Goal: Obtain resource: Download file/media

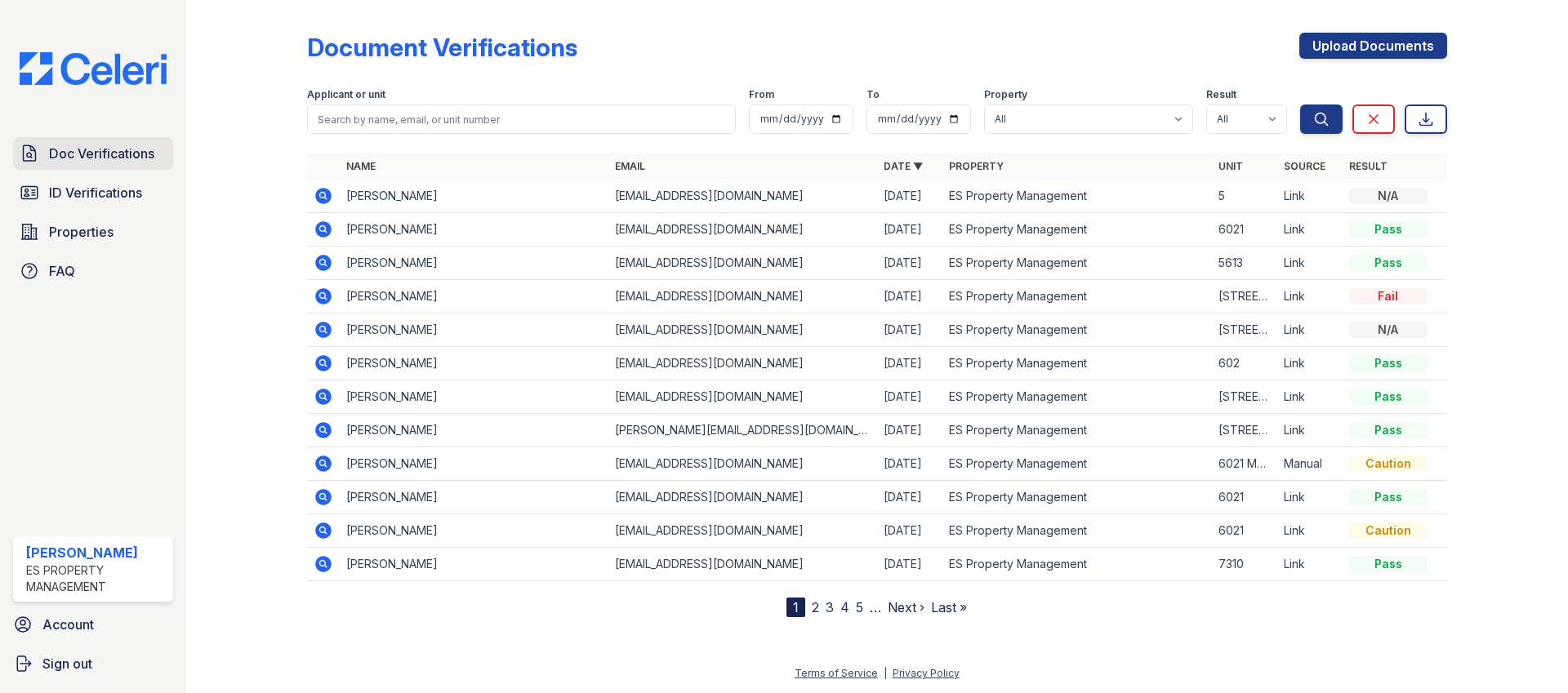
click at [105, 163] on link "Doc Verifications" at bounding box center [94, 153] width 160 height 33
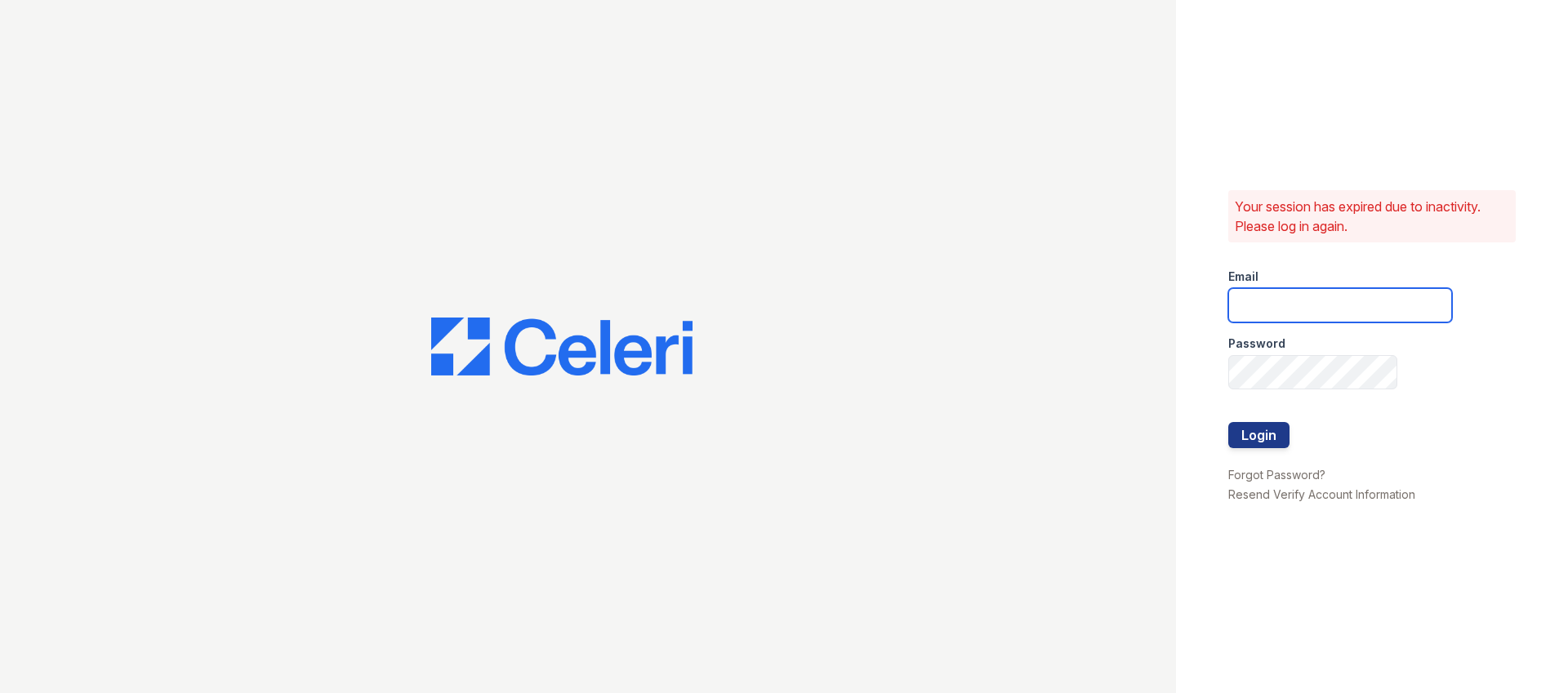
click at [1280, 315] on input "email" at bounding box center [1340, 305] width 224 height 35
type input "Dana@indianapolispropertymanagement.com"
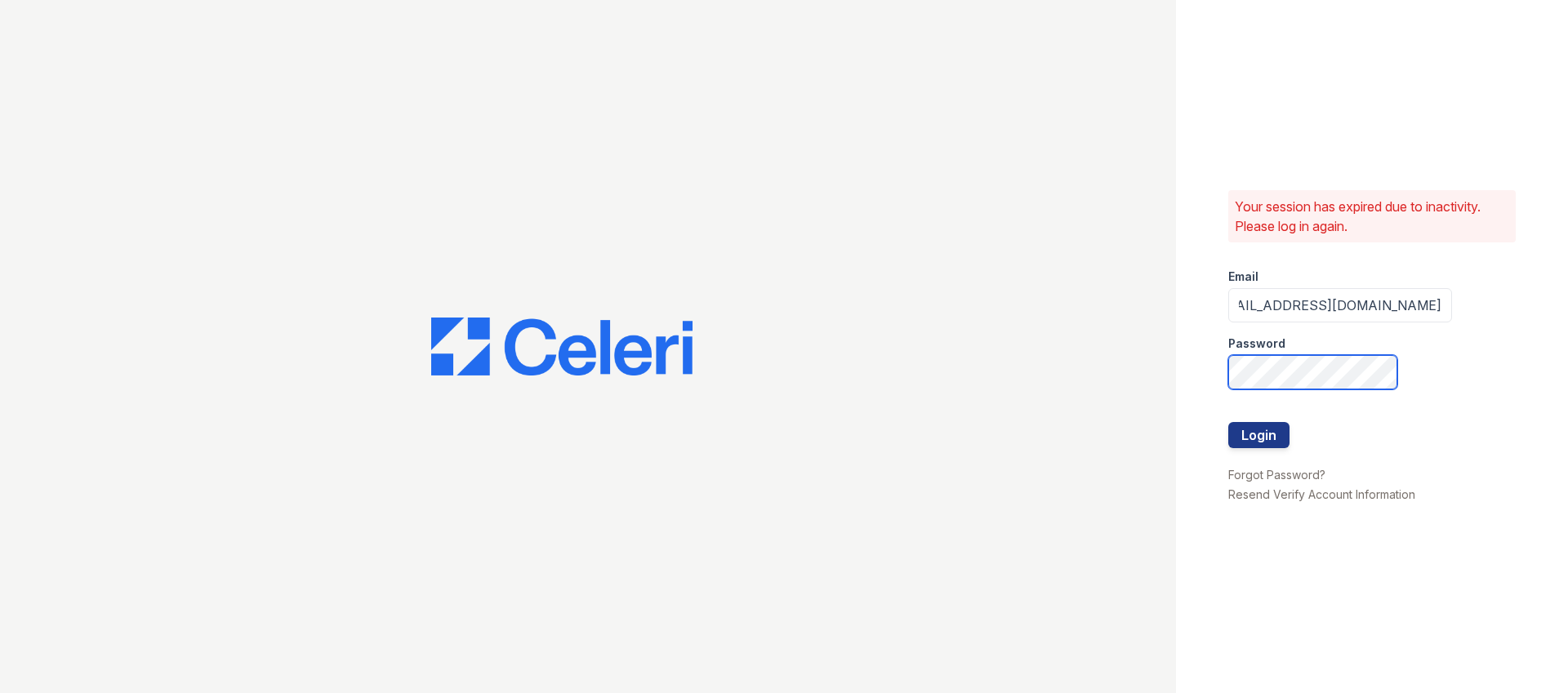
scroll to position [0, 0]
click at [0, 692] on com-1password-button at bounding box center [0, 693] width 0 height 0
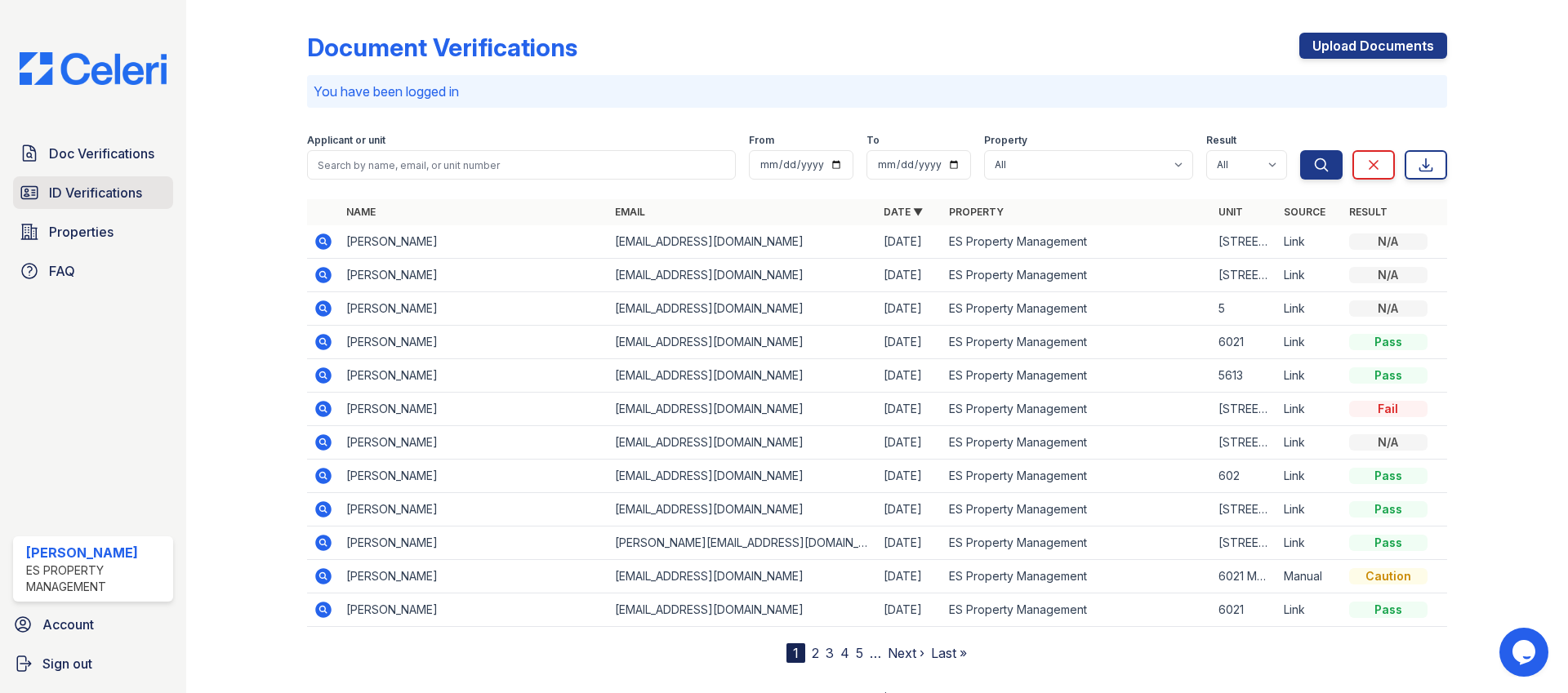
click at [66, 199] on span "ID Verifications" at bounding box center [95, 192] width 93 height 19
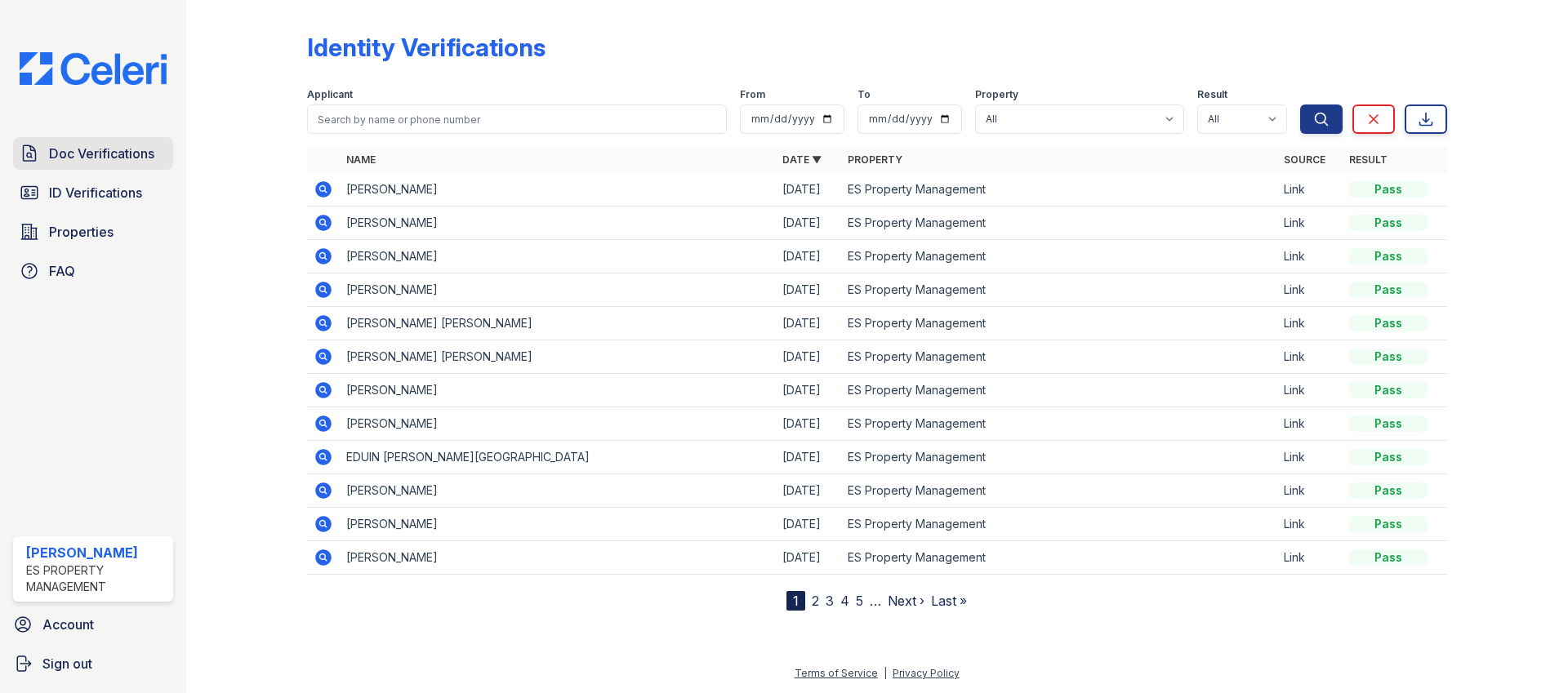
click at [98, 160] on span "Doc Verifications" at bounding box center [101, 153] width 105 height 19
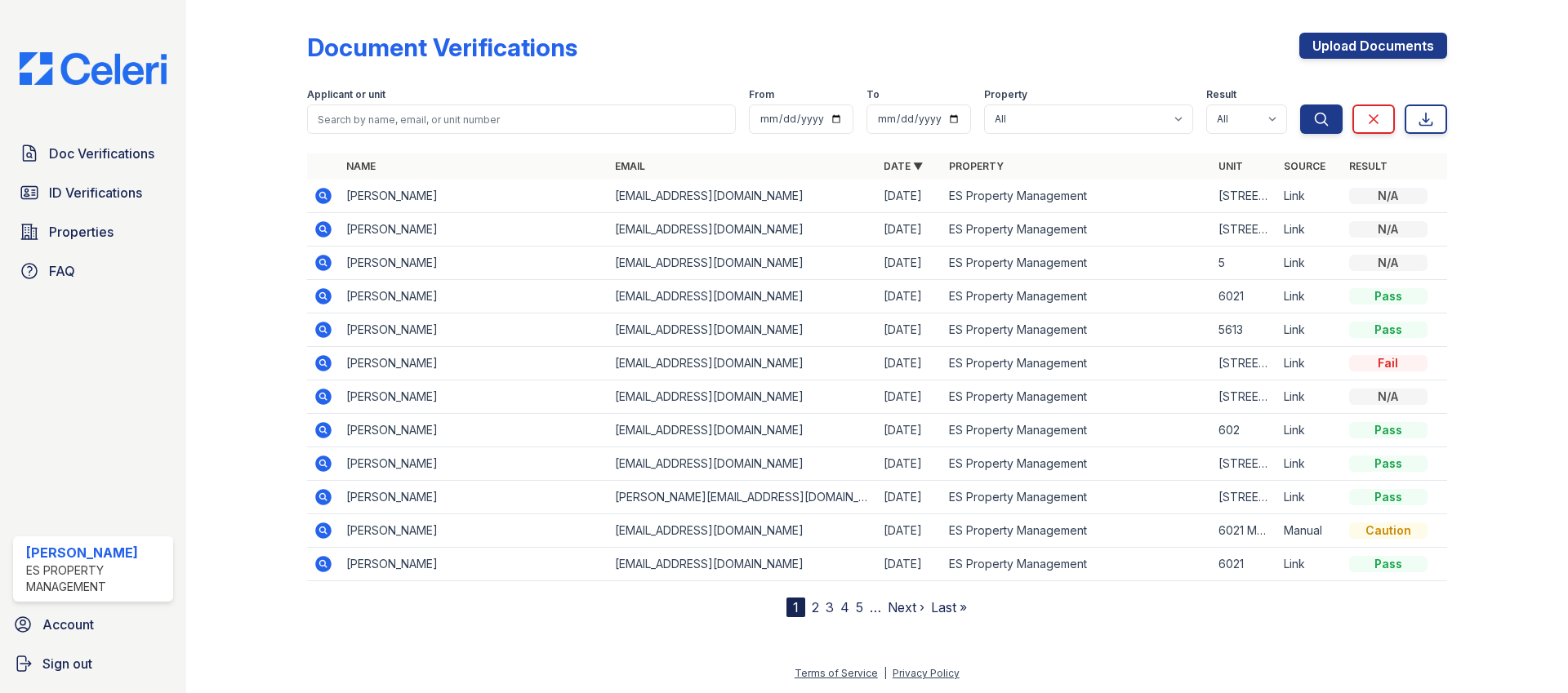
click at [329, 224] on icon at bounding box center [323, 229] width 16 height 16
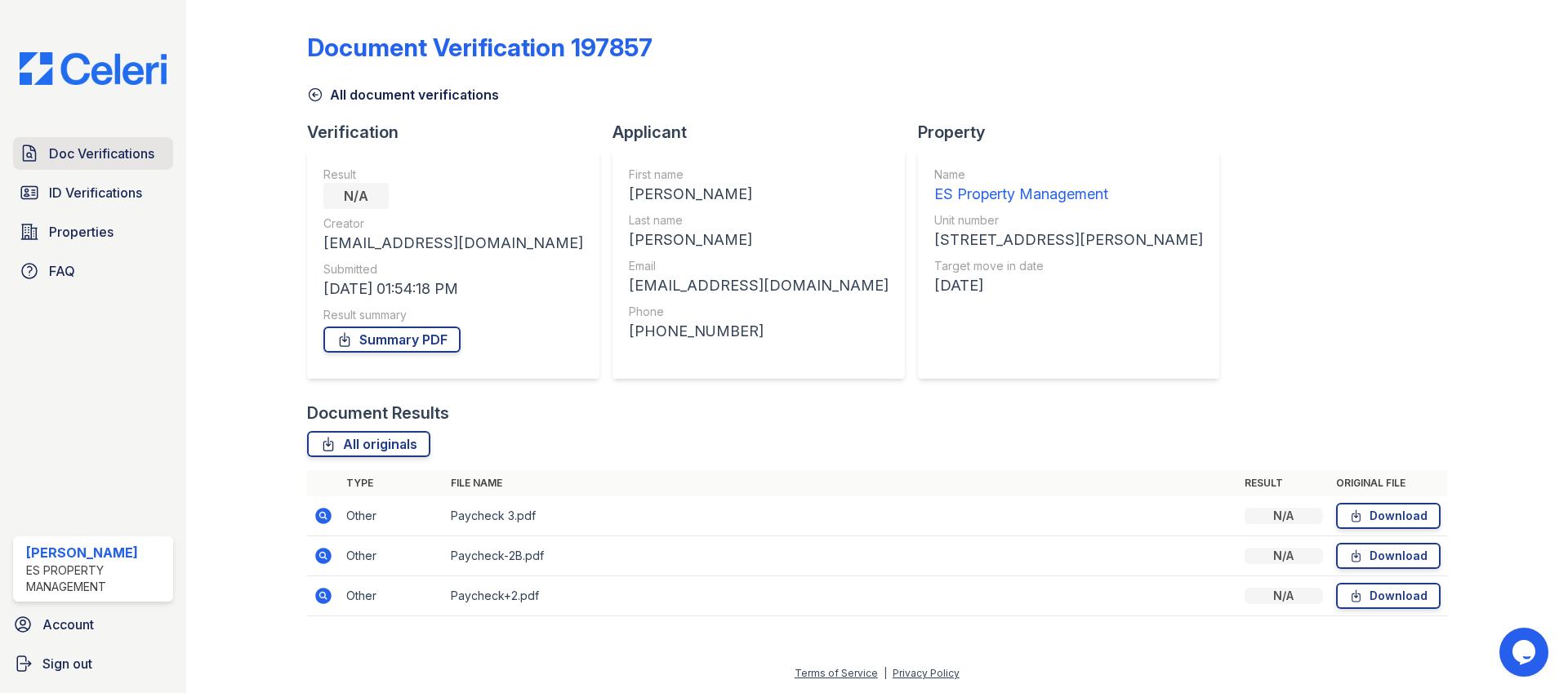
click at [149, 151] on span "Doc Verifications" at bounding box center [101, 153] width 105 height 19
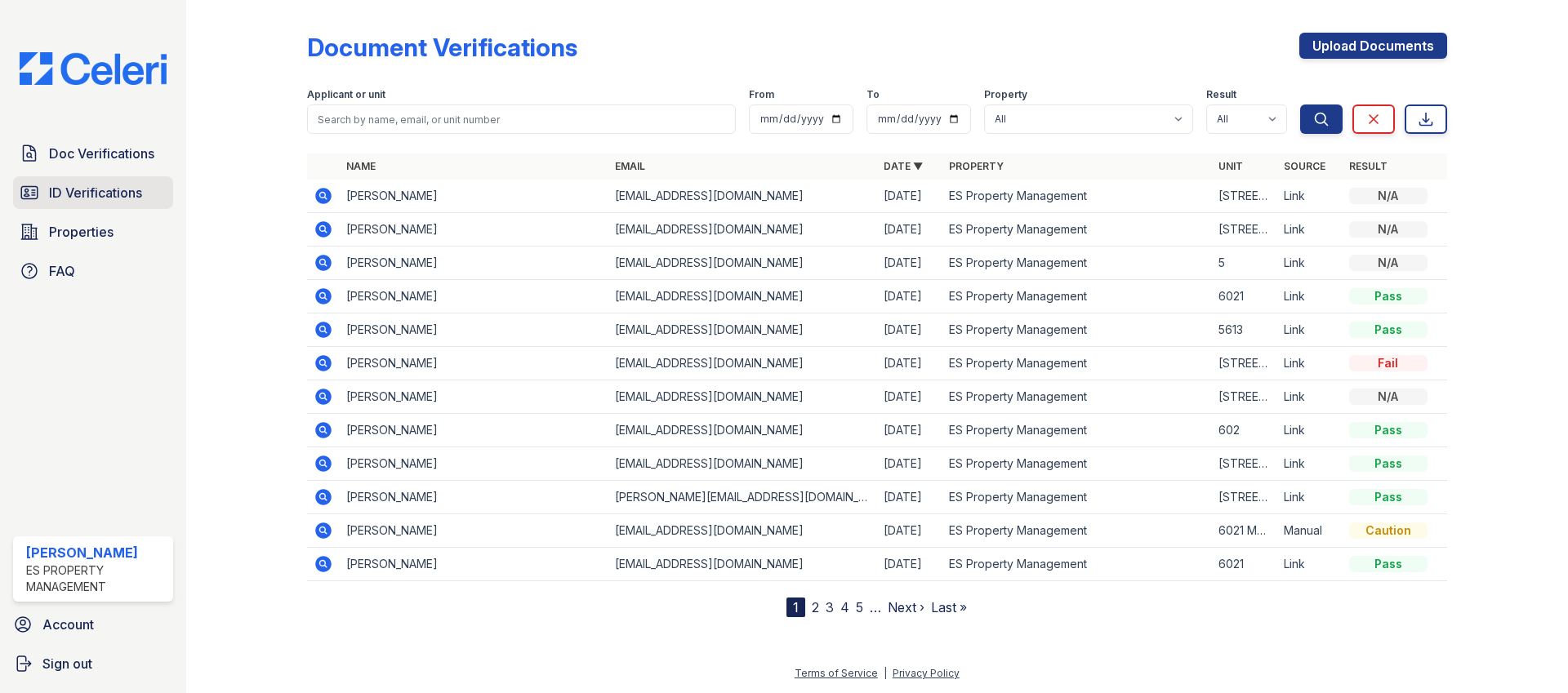
click at [112, 184] on span "ID Verifications" at bounding box center [95, 192] width 93 height 19
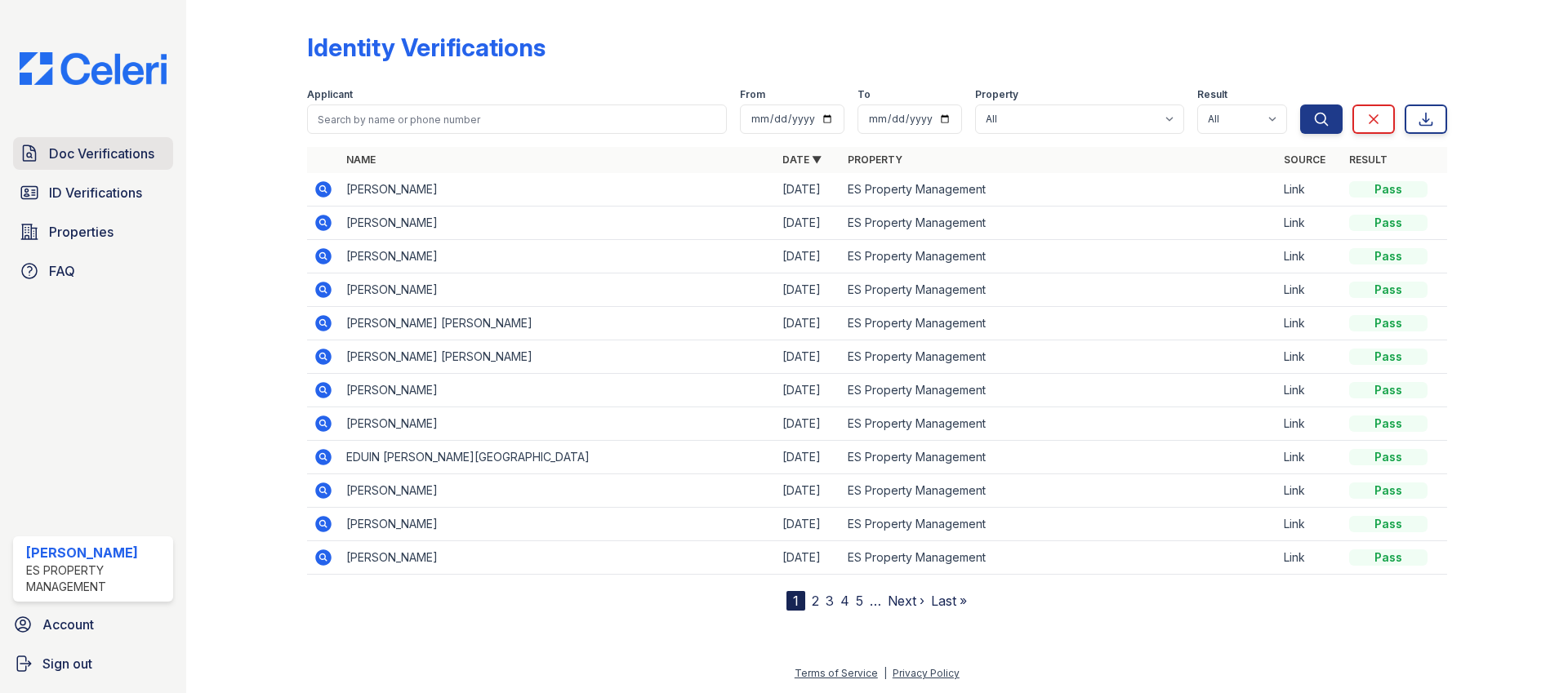
click at [115, 146] on span "Doc Verifications" at bounding box center [101, 153] width 105 height 19
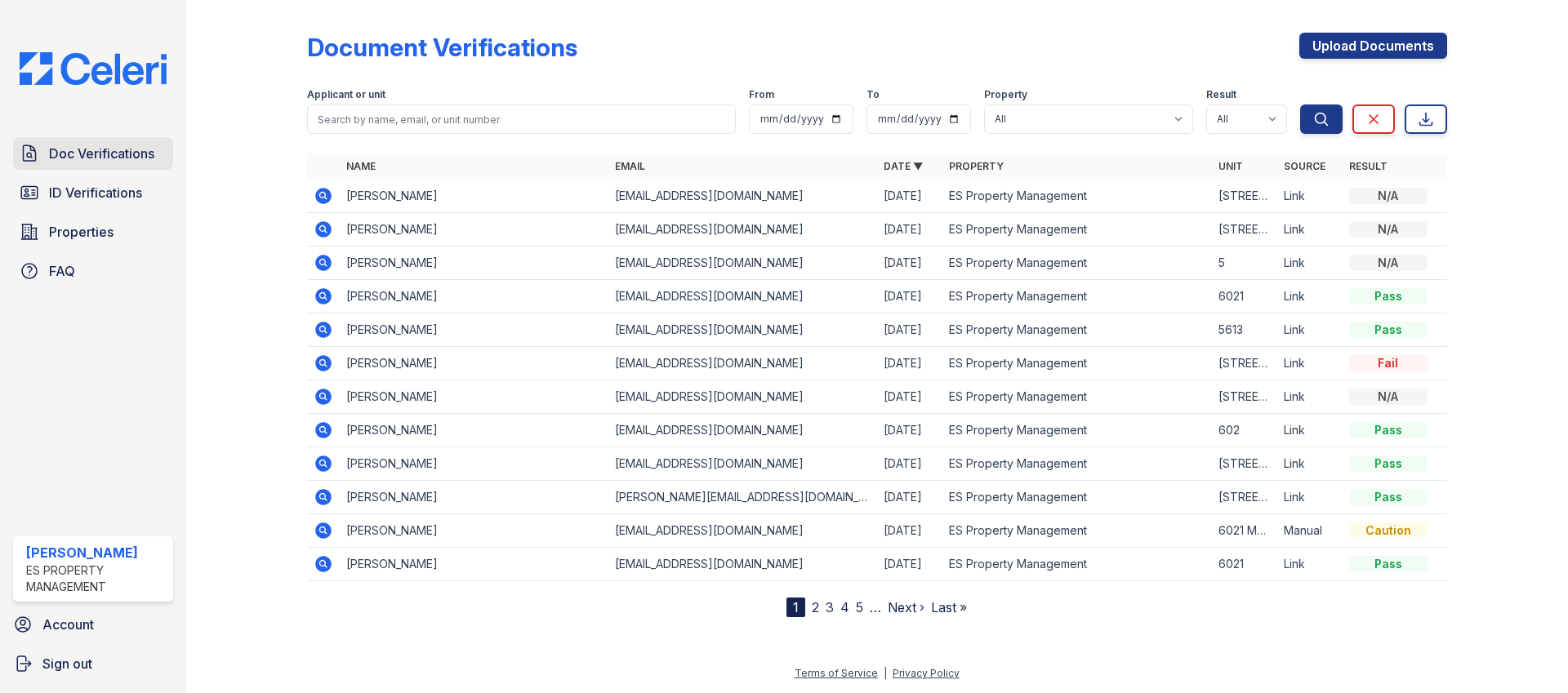
click at [88, 156] on span "Doc Verifications" at bounding box center [101, 153] width 105 height 19
click at [90, 183] on span "ID Verifications" at bounding box center [95, 192] width 93 height 19
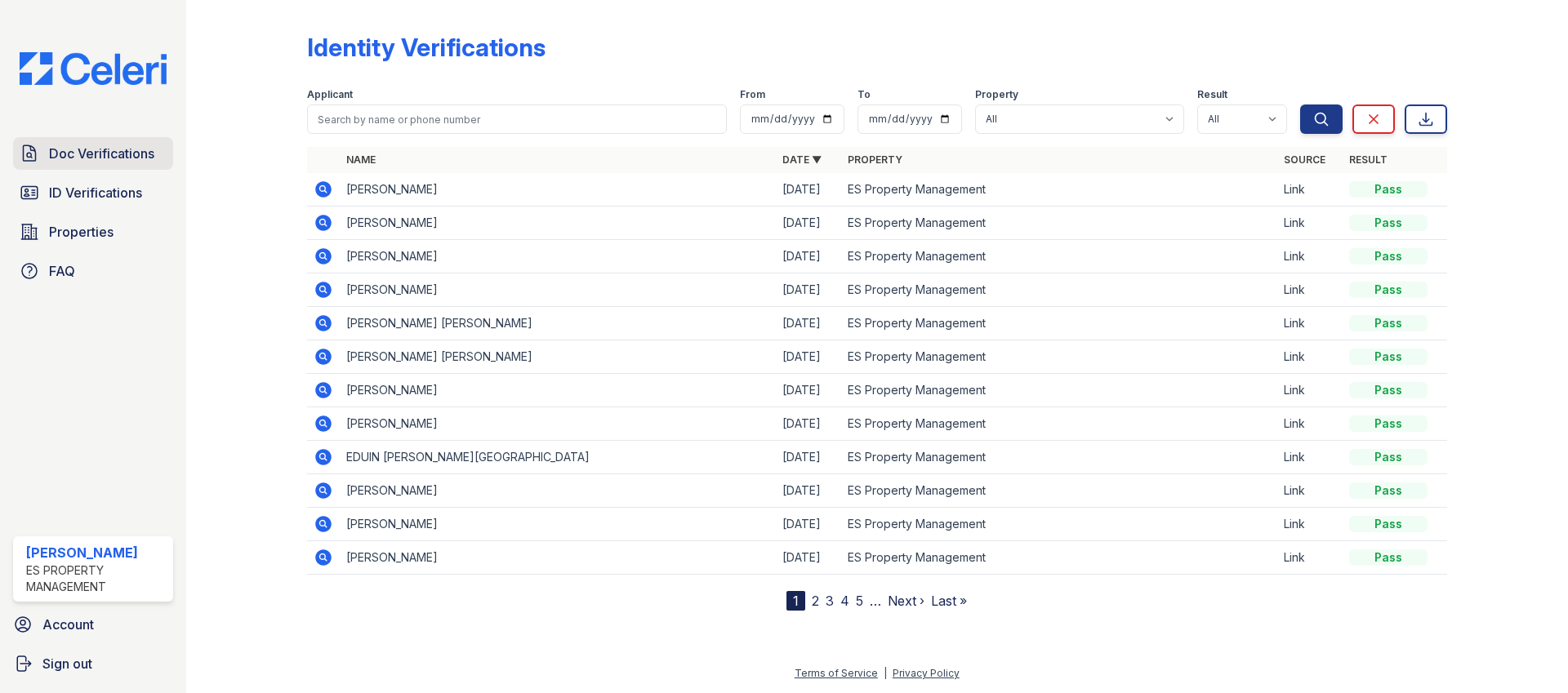
click at [103, 152] on span "Doc Verifications" at bounding box center [101, 153] width 105 height 19
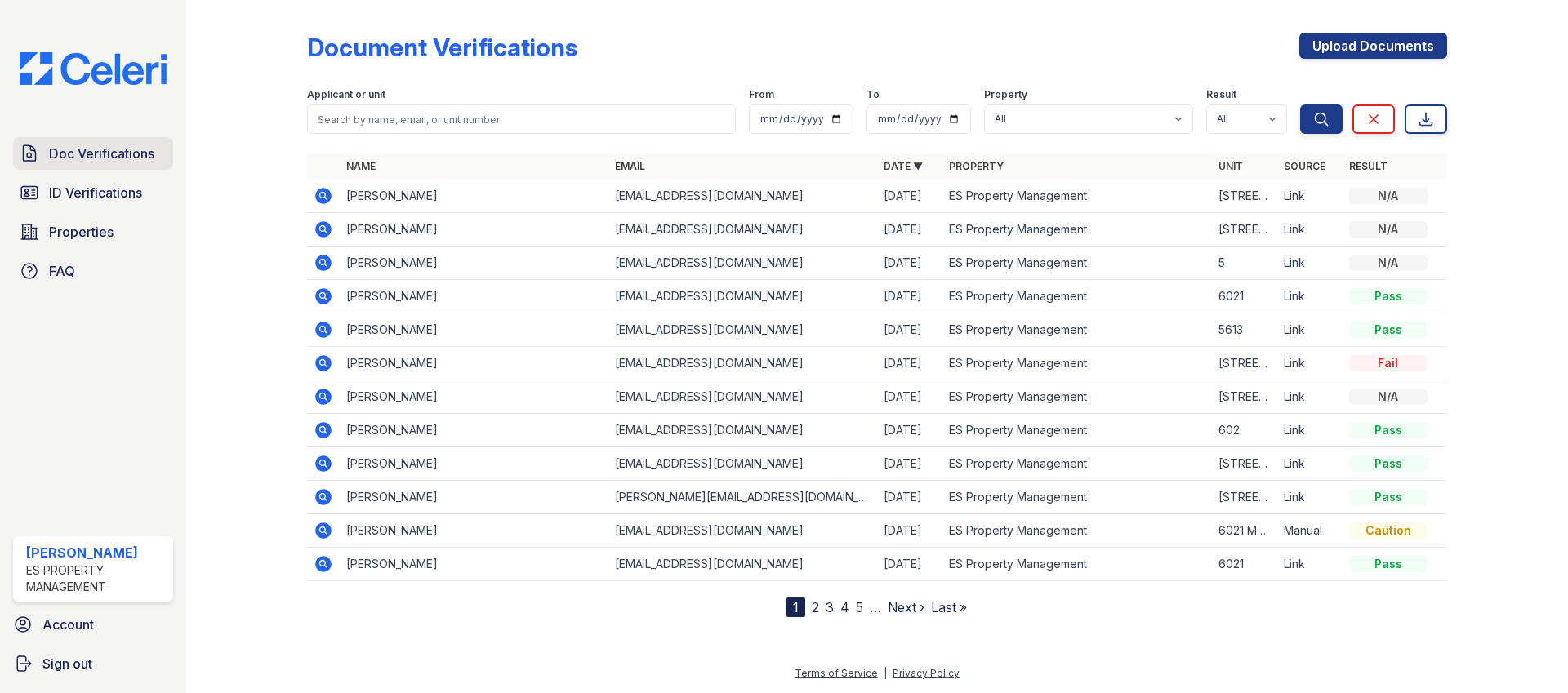
click at [98, 152] on span "Doc Verifications" at bounding box center [101, 153] width 105 height 19
click at [97, 178] on link "ID Verifications" at bounding box center [94, 192] width 160 height 33
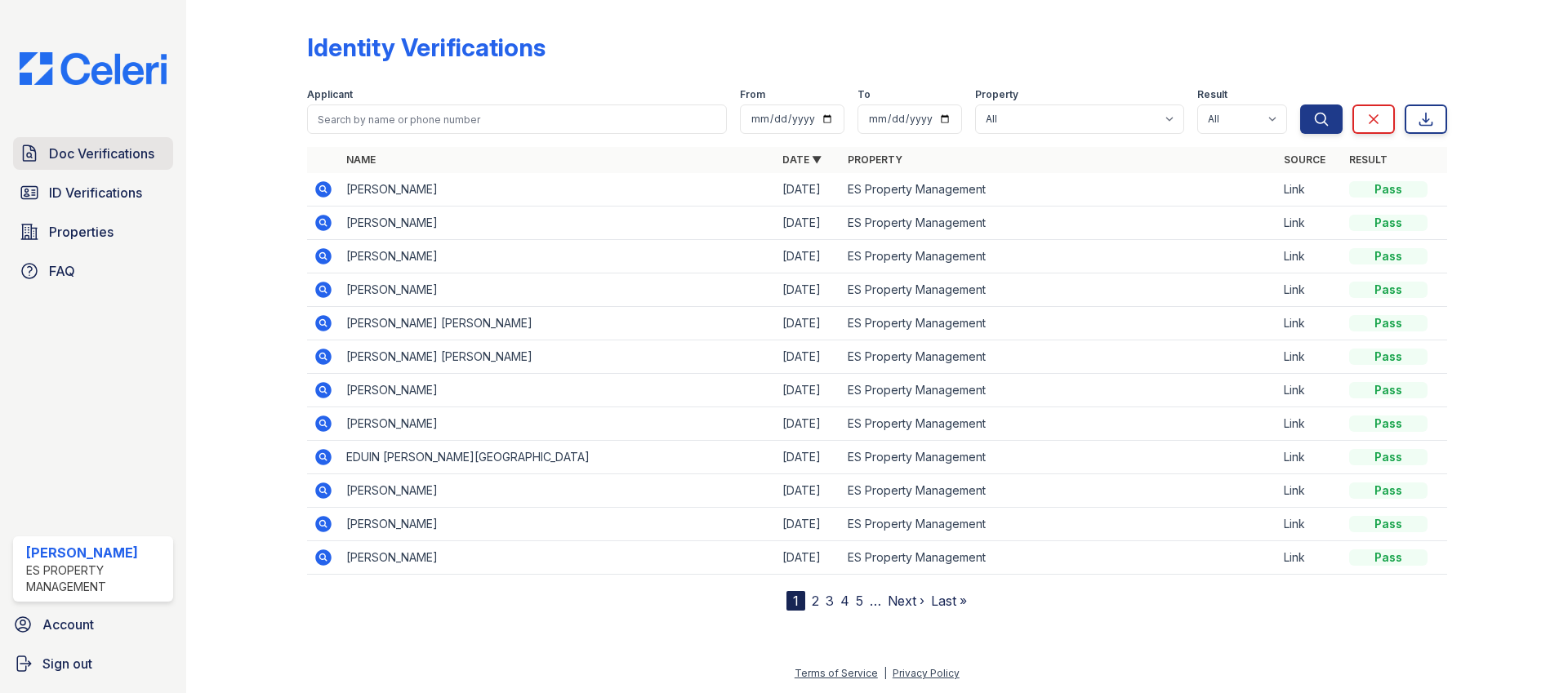
click at [103, 154] on span "Doc Verifications" at bounding box center [101, 153] width 105 height 19
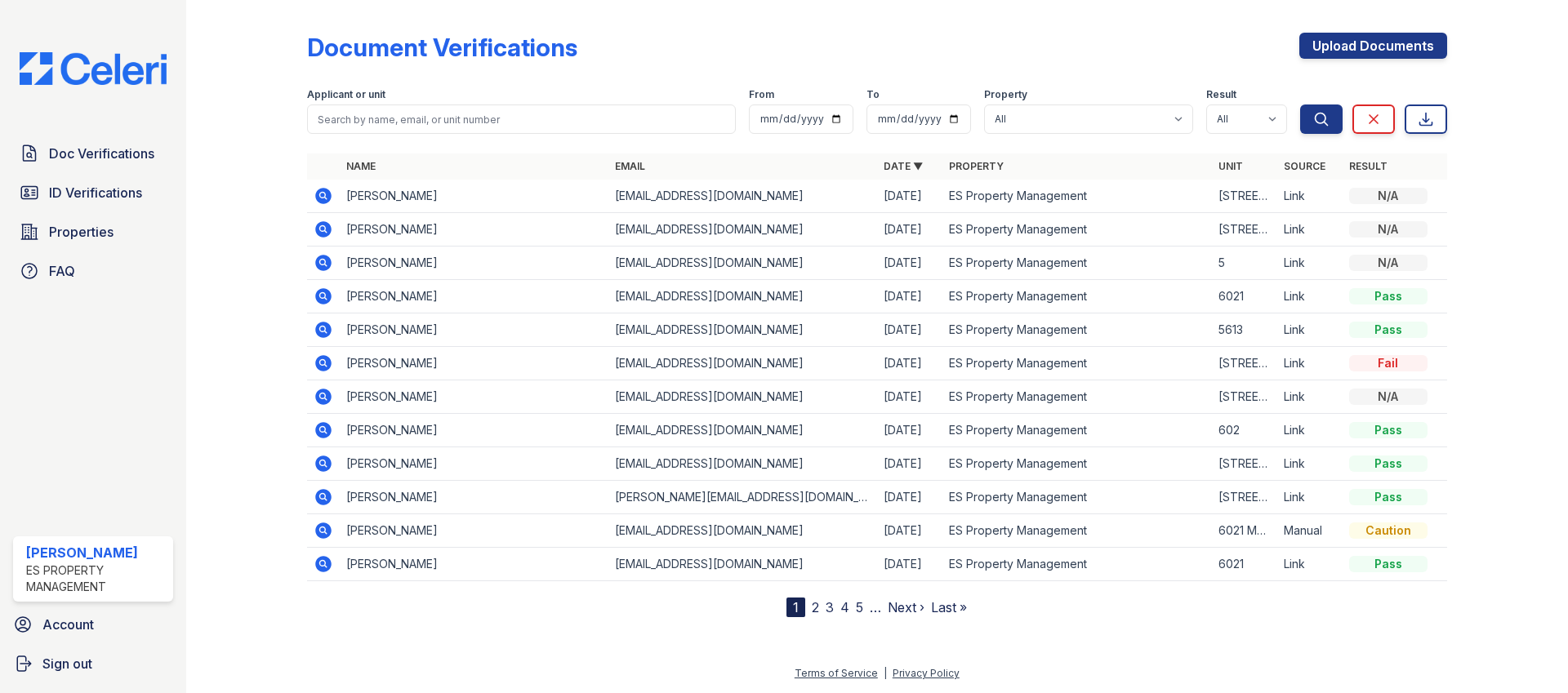
click at [132, 172] on div "Doc Verifications ID Verifications Properties FAQ" at bounding box center [93, 212] width 173 height 150
click at [132, 162] on span "Doc Verifications" at bounding box center [101, 153] width 105 height 19
click at [124, 181] on link "ID Verifications" at bounding box center [94, 192] width 160 height 33
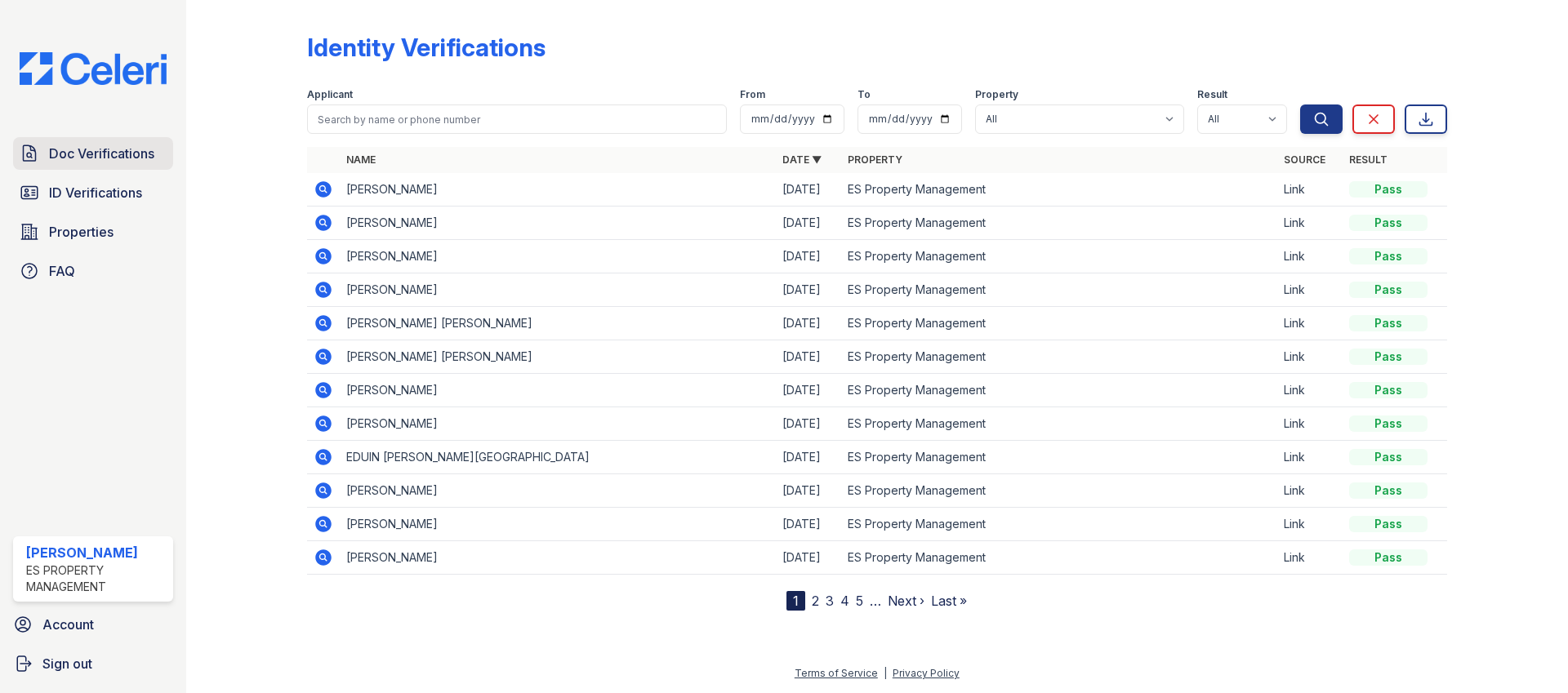
click at [129, 159] on span "Doc Verifications" at bounding box center [101, 153] width 105 height 19
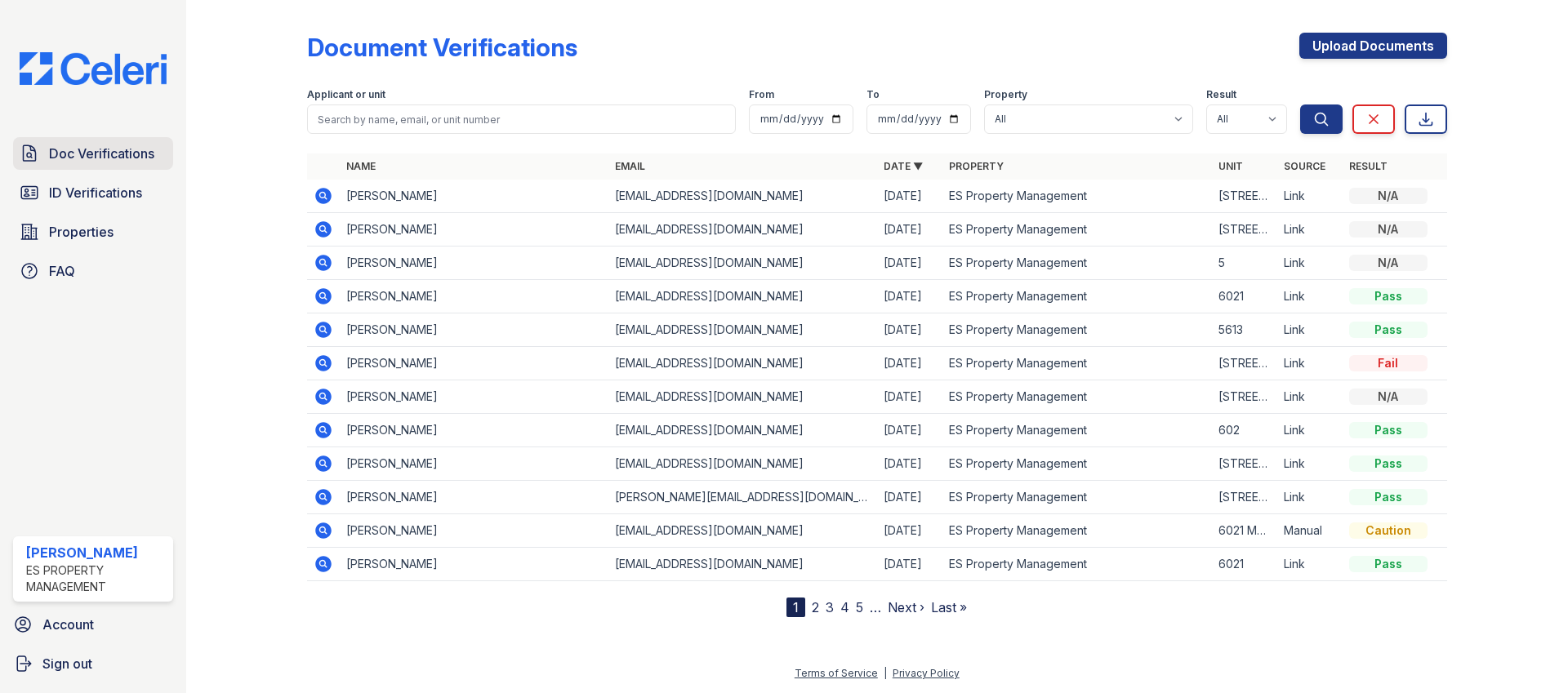
click at [107, 158] on span "Doc Verifications" at bounding box center [101, 153] width 105 height 19
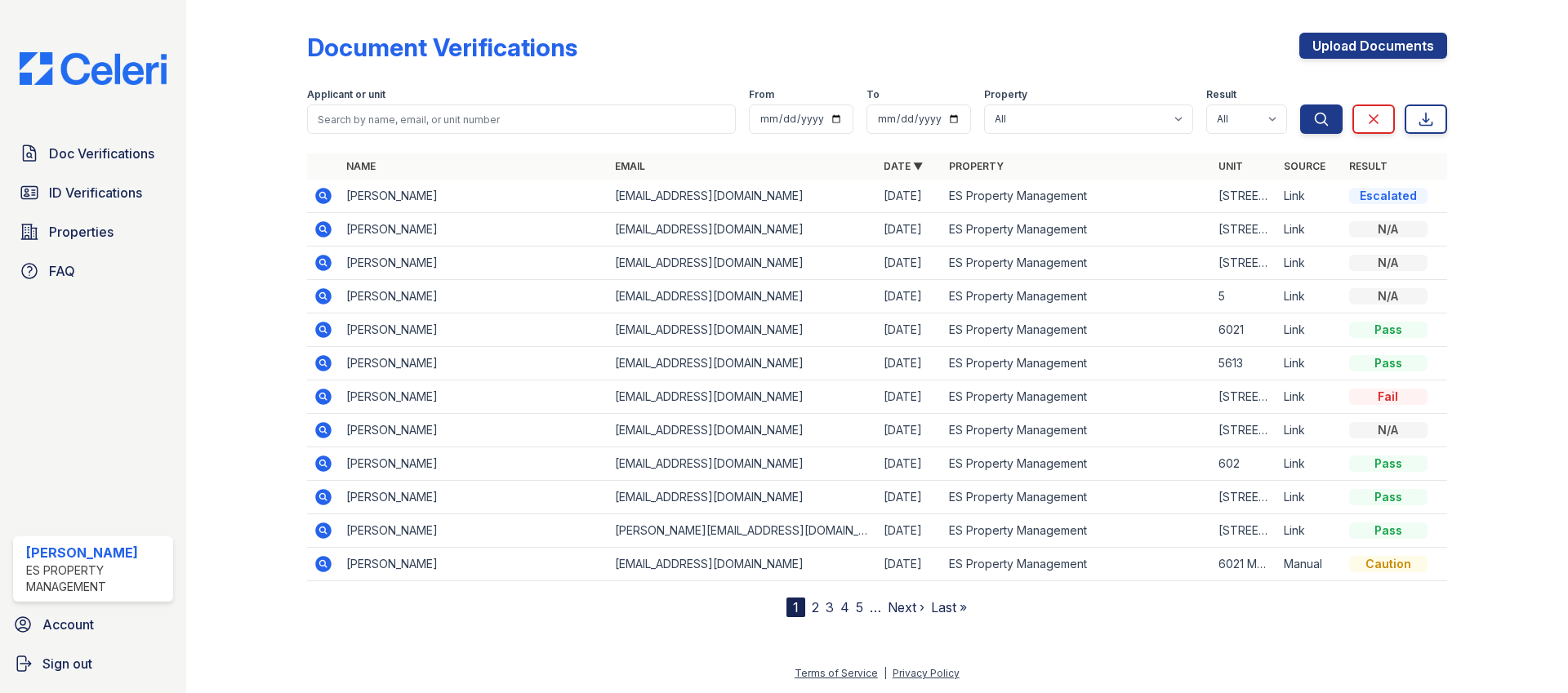
click at [318, 196] on icon at bounding box center [323, 195] width 16 height 16
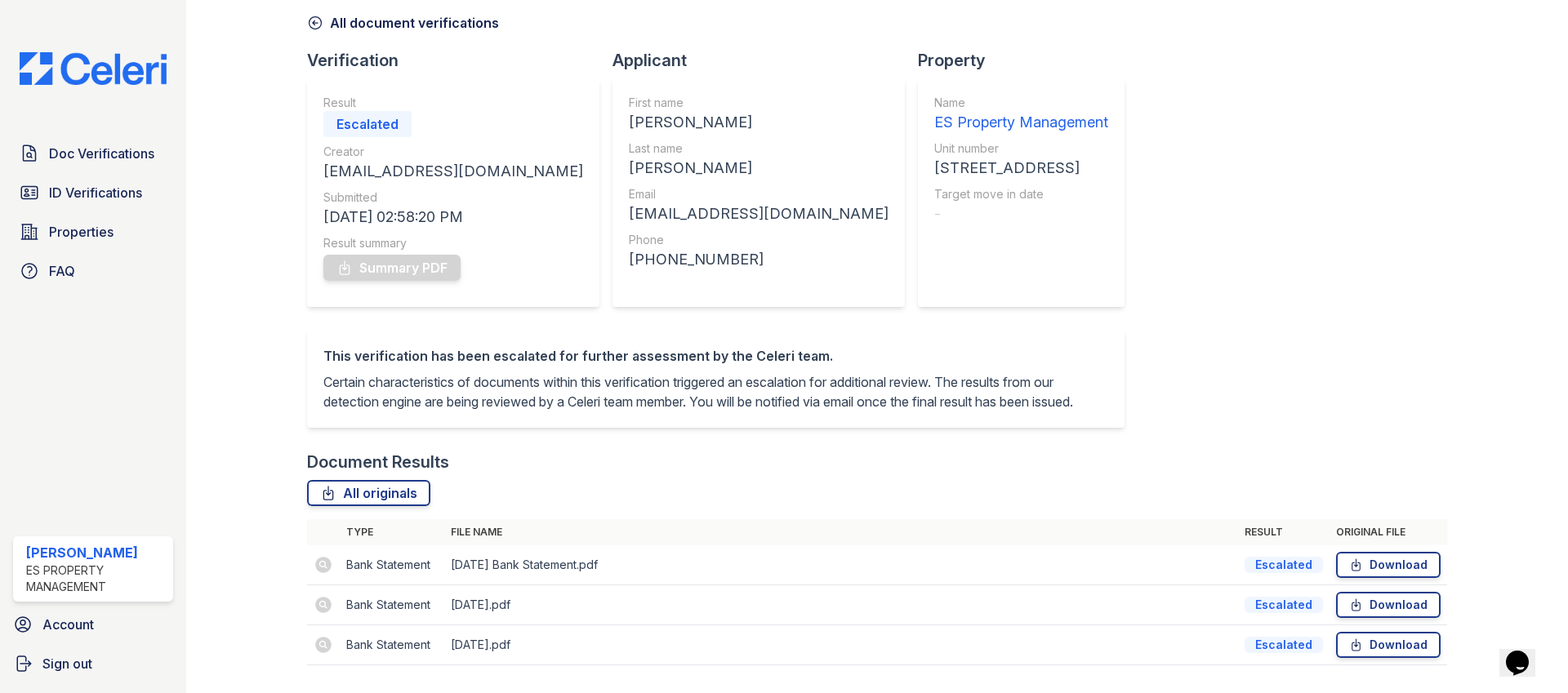
scroll to position [136, 0]
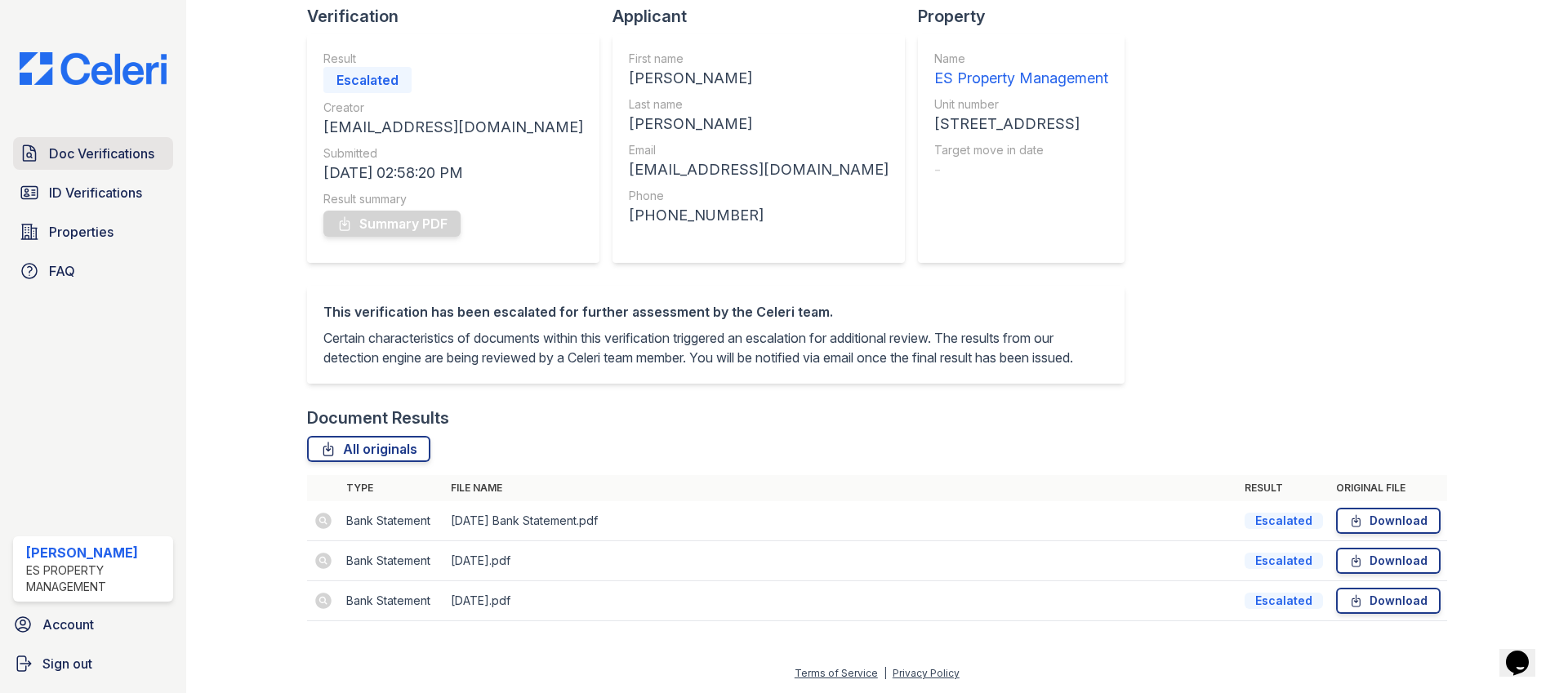
click at [99, 155] on span "Doc Verifications" at bounding box center [101, 153] width 105 height 19
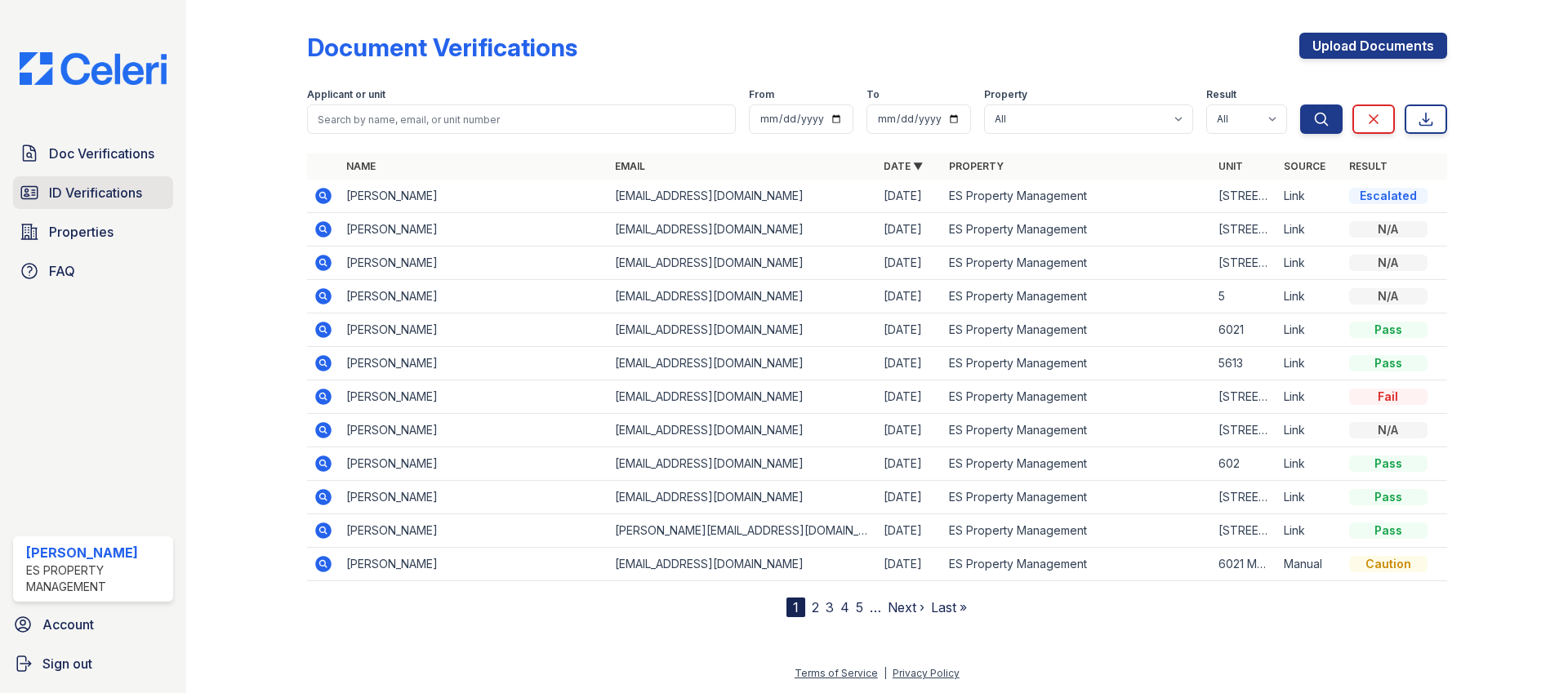
click at [94, 186] on span "ID Verifications" at bounding box center [95, 192] width 93 height 19
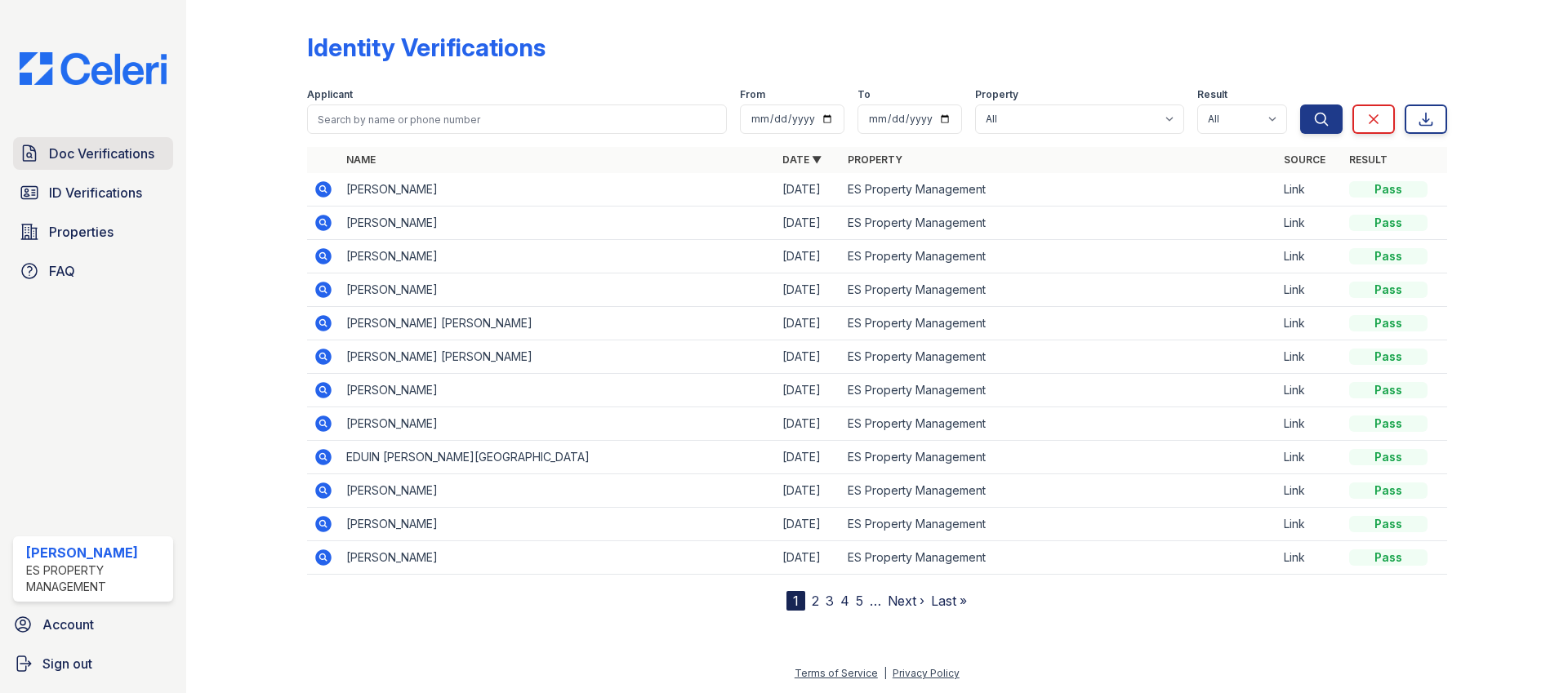
click at [104, 145] on span "Doc Verifications" at bounding box center [101, 153] width 105 height 19
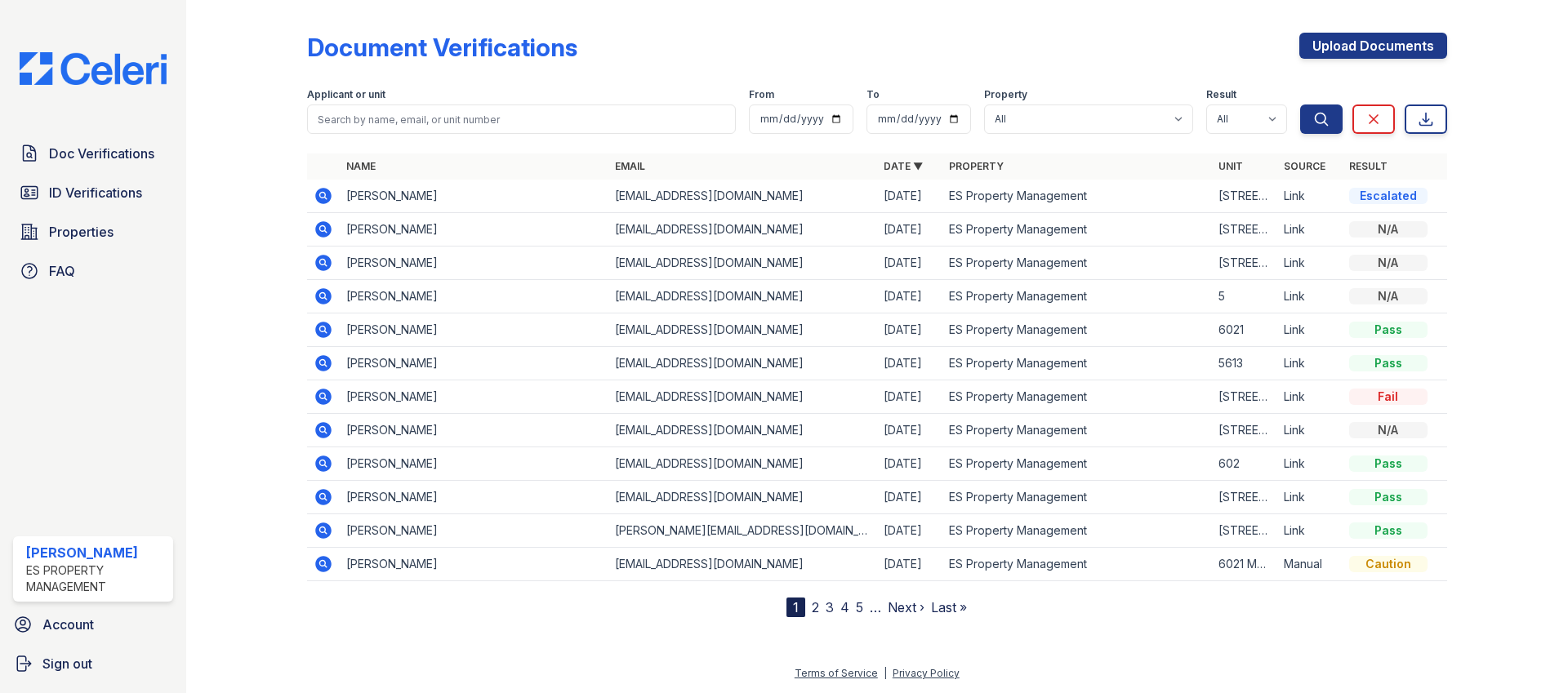
click at [104, 145] on span "Doc Verifications" at bounding box center [101, 153] width 105 height 19
click at [86, 184] on span "ID Verifications" at bounding box center [95, 192] width 93 height 19
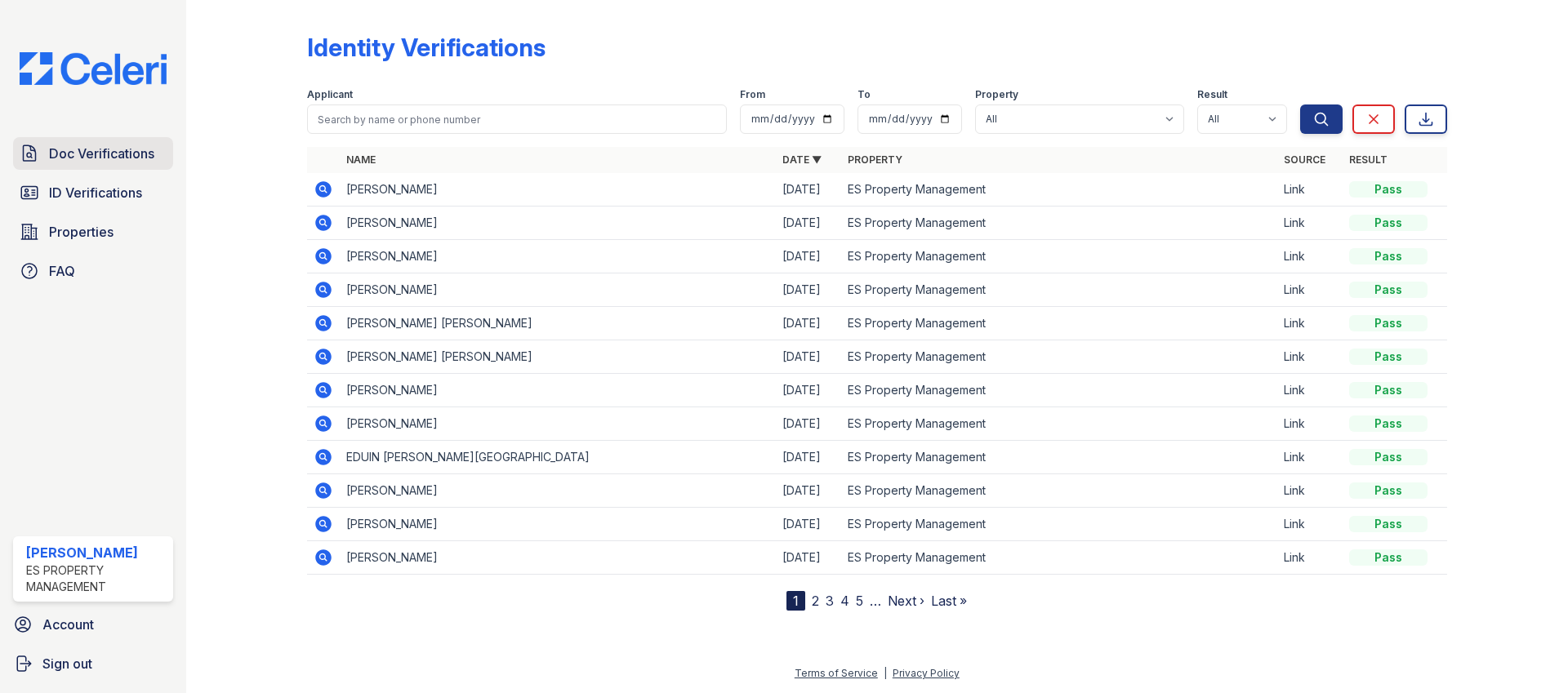
click at [95, 151] on span "Doc Verifications" at bounding box center [101, 153] width 105 height 19
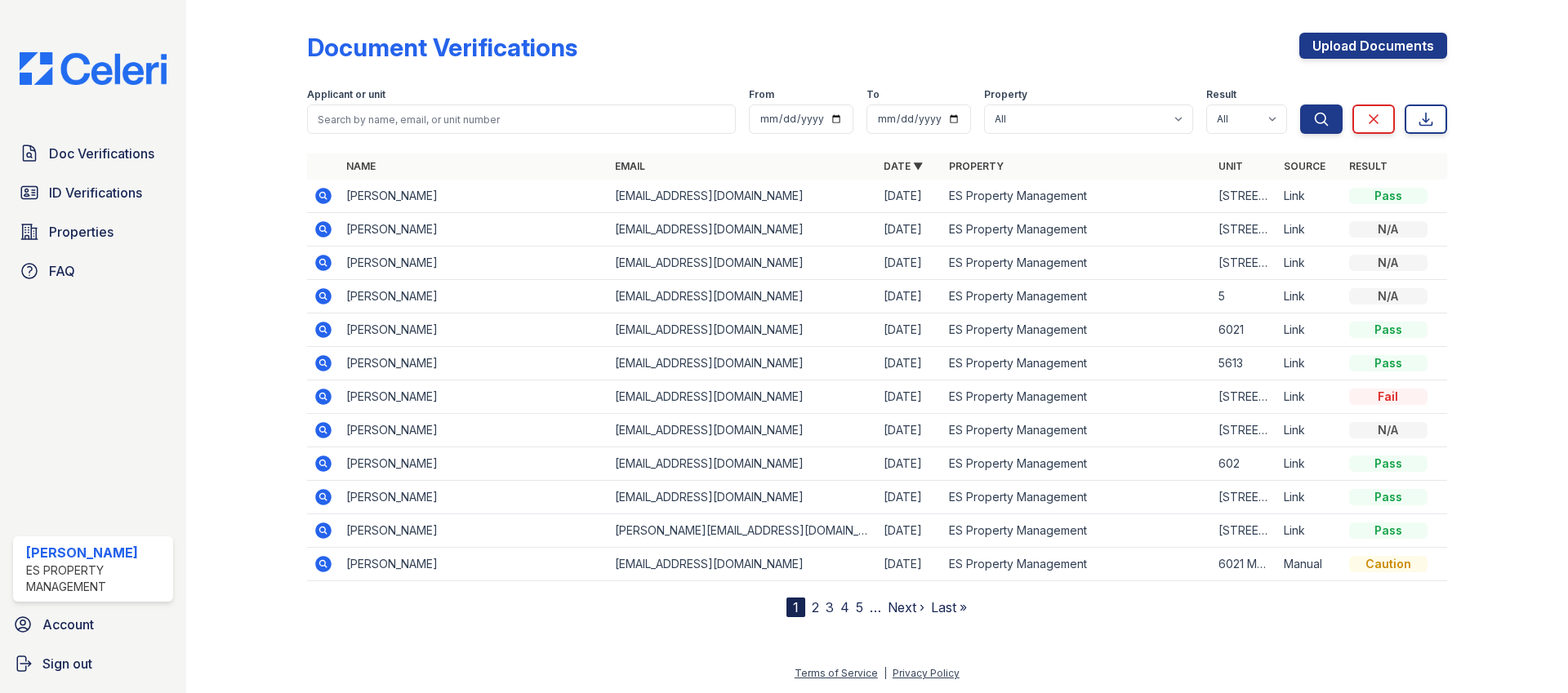
click at [324, 191] on icon at bounding box center [323, 195] width 16 height 16
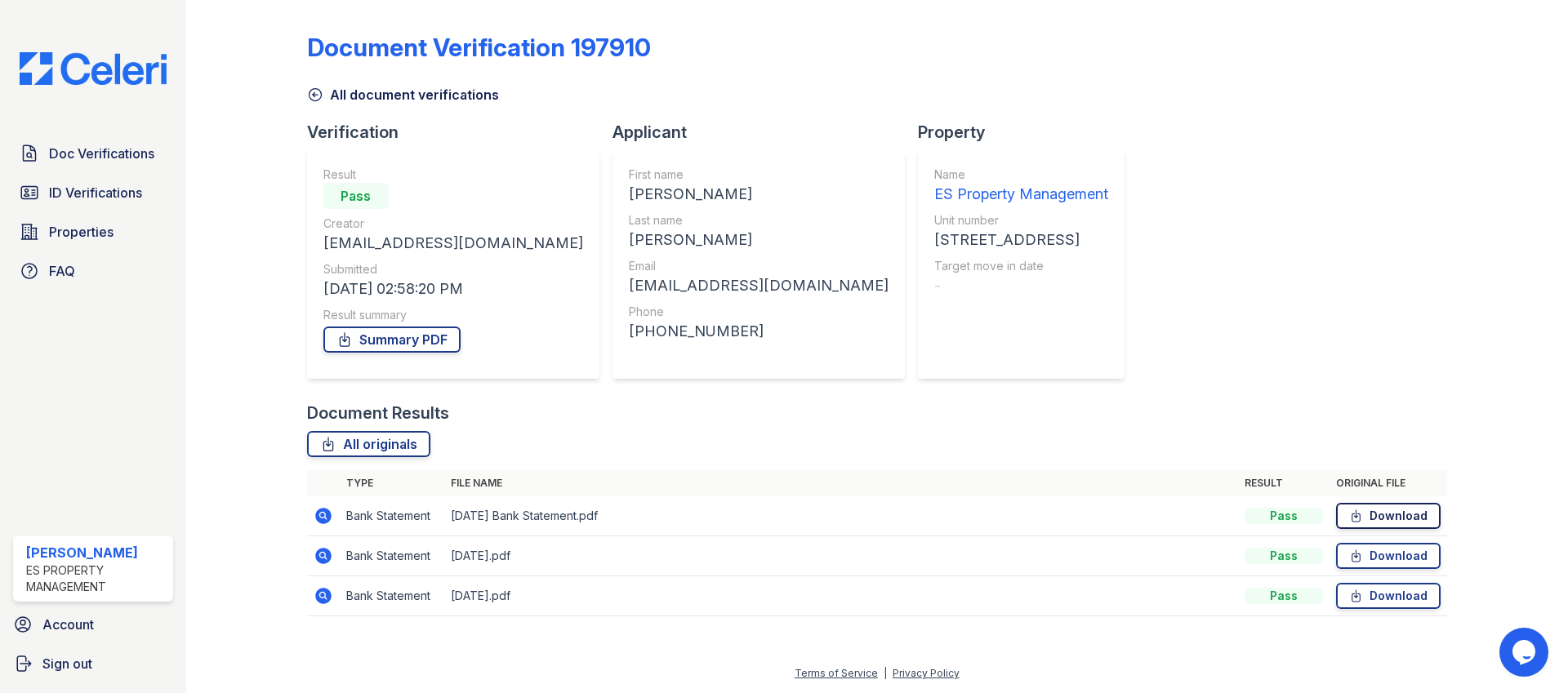
click at [1376, 520] on link "Download" at bounding box center [1388, 515] width 104 height 26
click at [1375, 547] on link "Download" at bounding box center [1388, 555] width 104 height 26
click at [1375, 600] on link "Download" at bounding box center [1388, 595] width 104 height 26
click at [390, 336] on link "Summary PDF" at bounding box center [392, 339] width 137 height 26
click at [106, 197] on span "ID Verifications" at bounding box center [95, 192] width 93 height 19
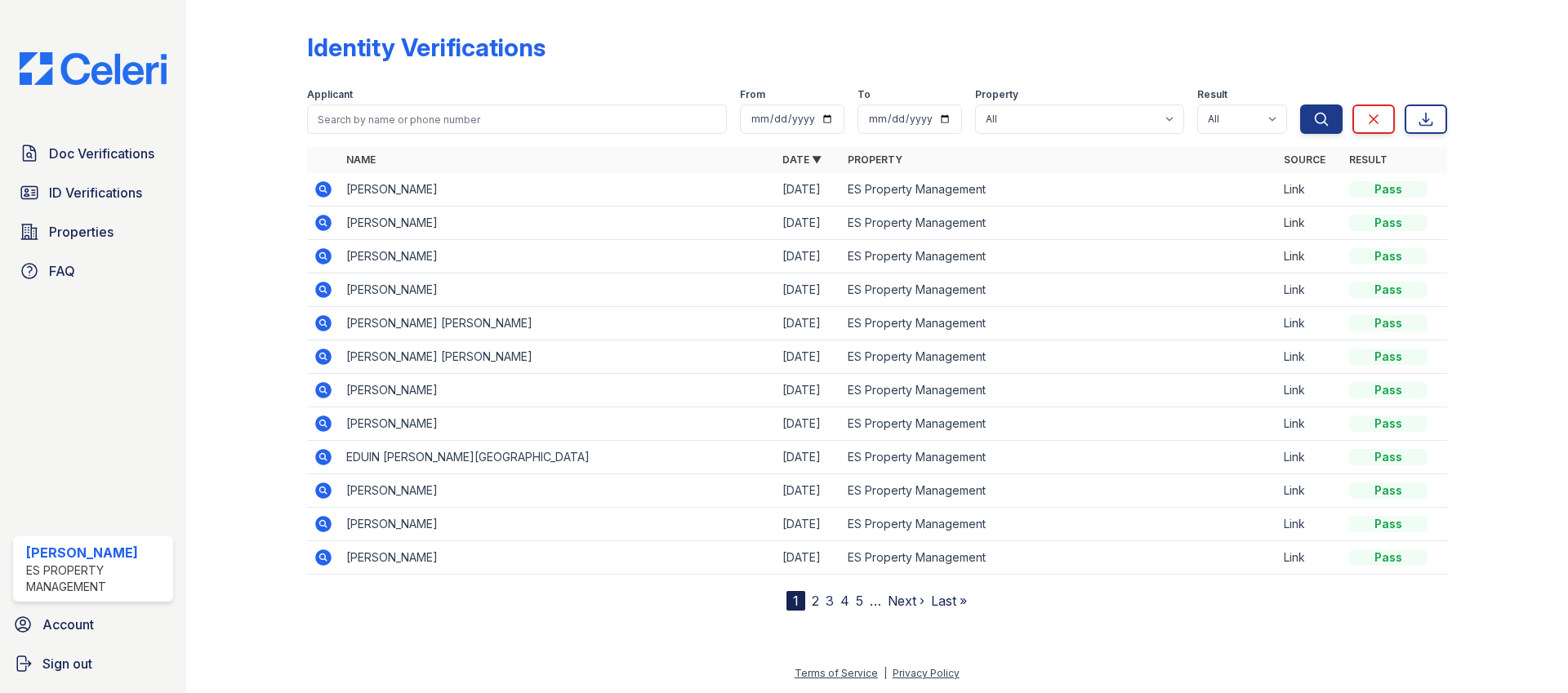
click at [318, 225] on icon at bounding box center [323, 222] width 16 height 16
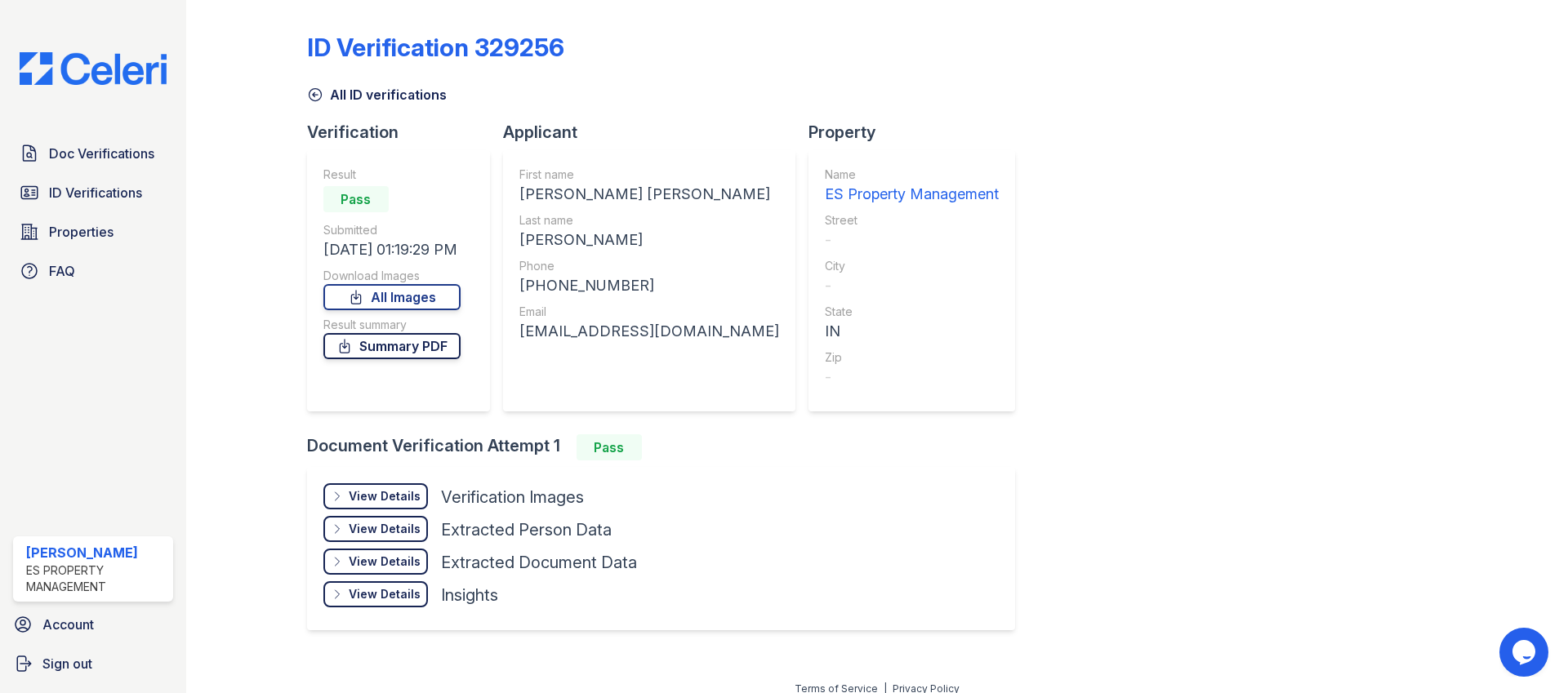
click at [386, 355] on link "Summary PDF" at bounding box center [392, 345] width 137 height 26
click at [90, 171] on div "Doc Verifications ID Verifications Properties FAQ" at bounding box center [93, 212] width 173 height 150
click at [95, 153] on span "Doc Verifications" at bounding box center [101, 153] width 105 height 19
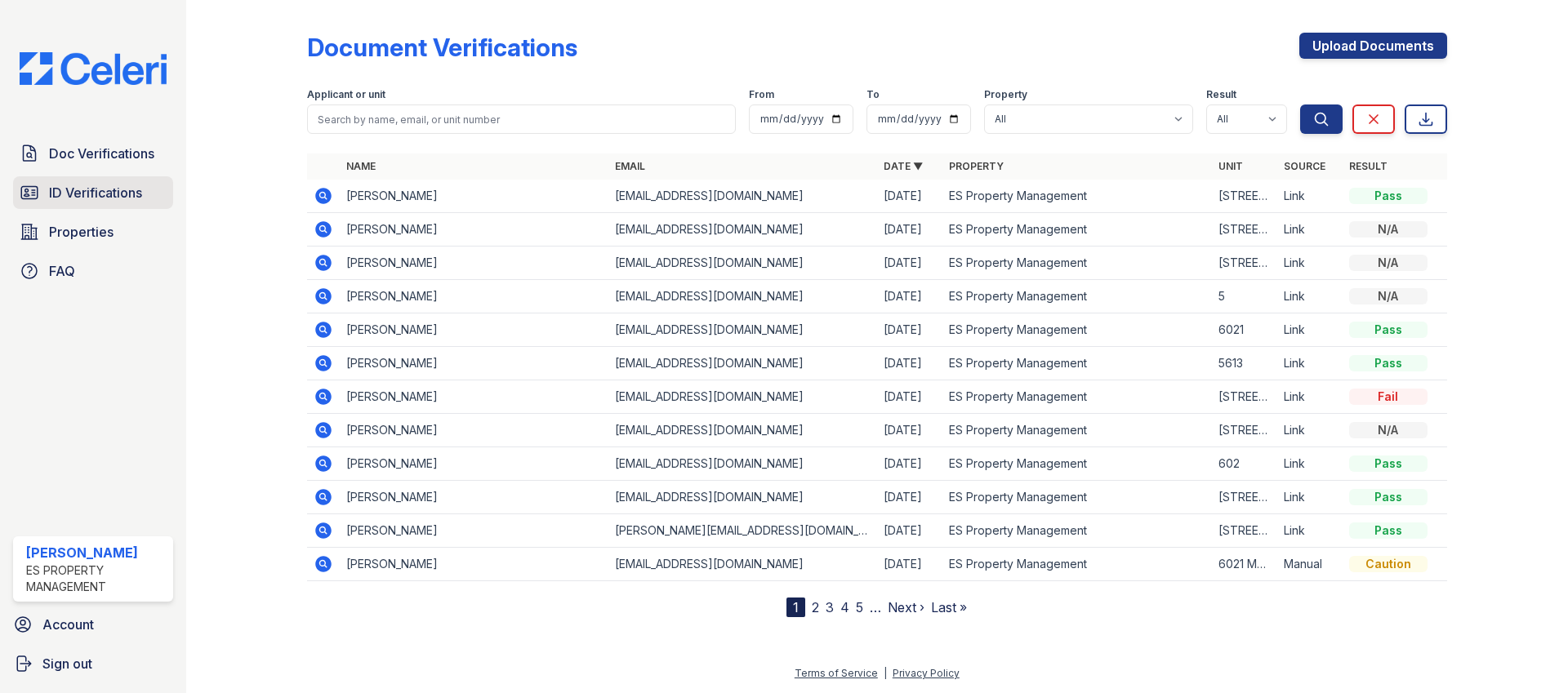
click at [89, 190] on span "ID Verifications" at bounding box center [95, 192] width 93 height 19
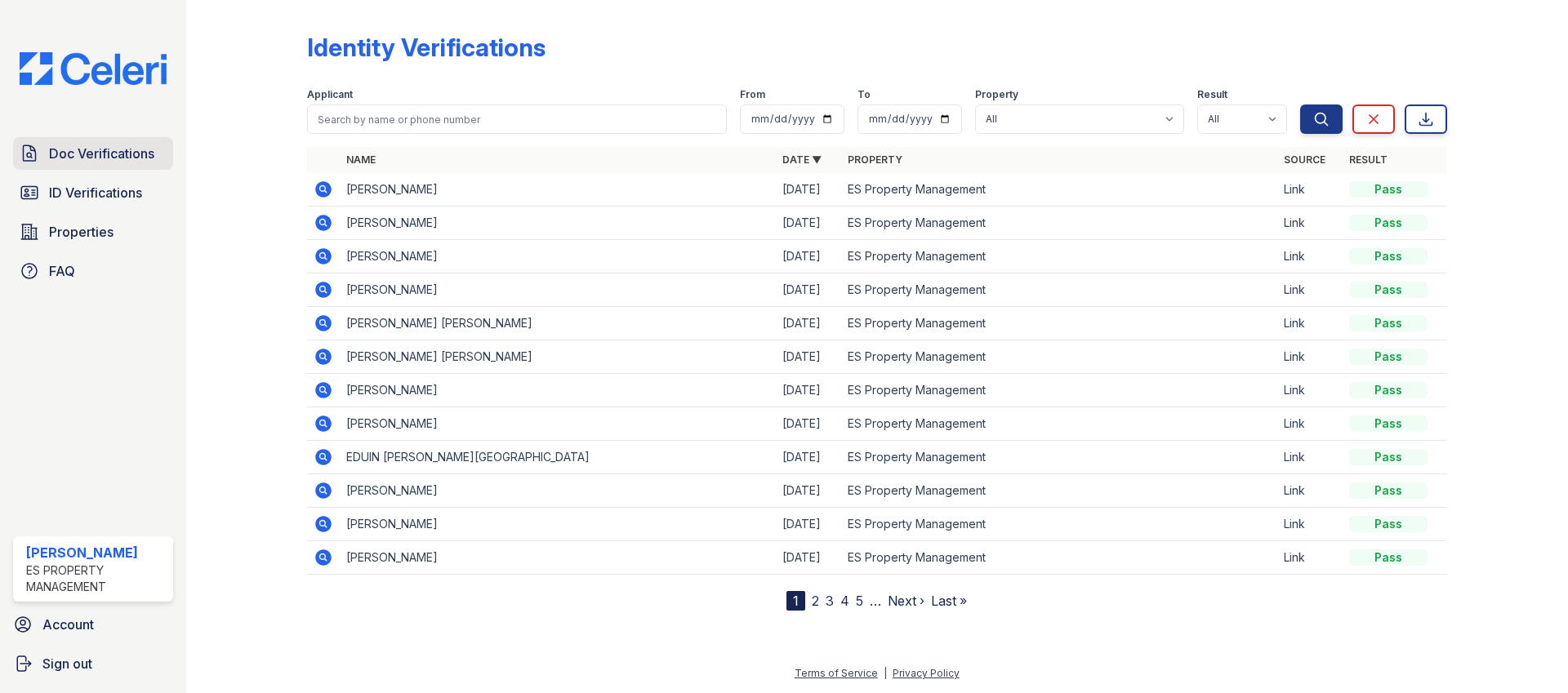
click at [94, 151] on span "Doc Verifications" at bounding box center [101, 153] width 105 height 19
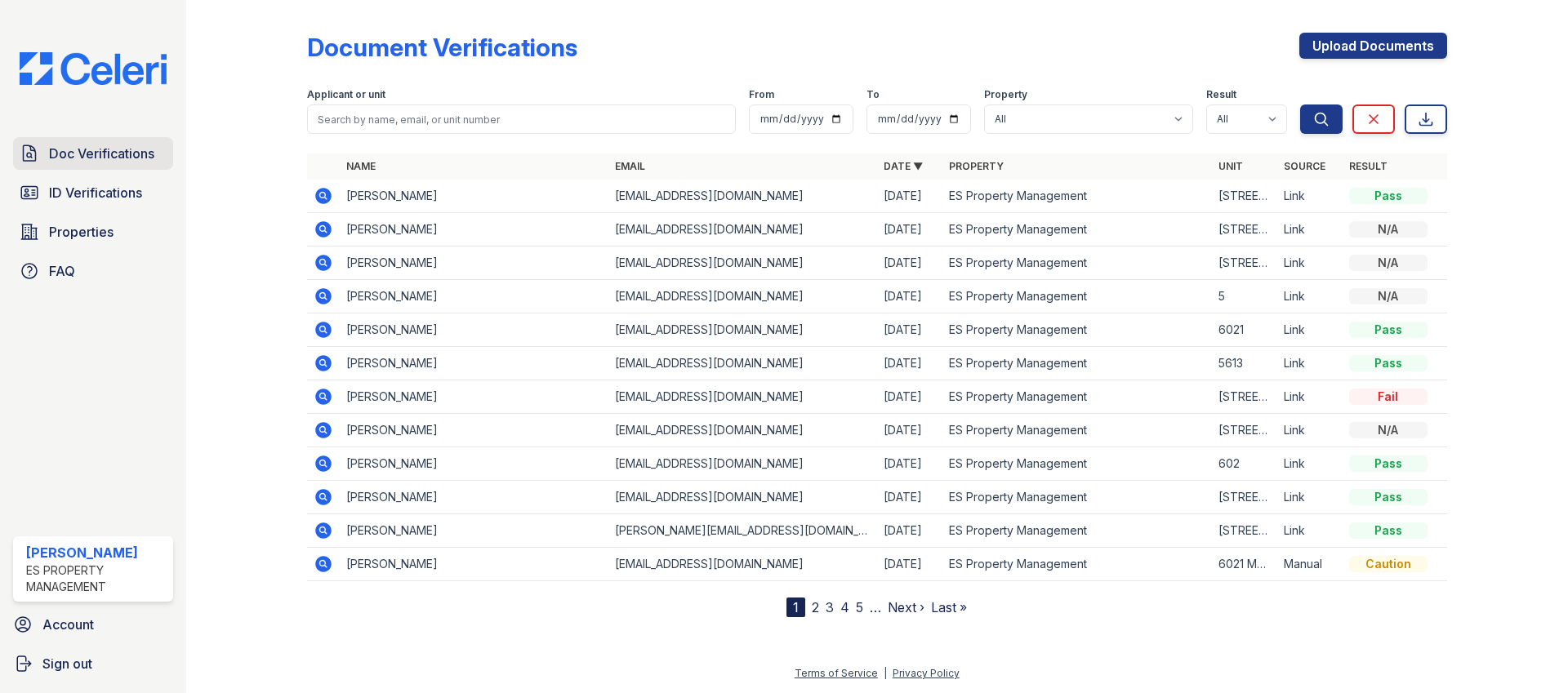
click at [119, 147] on span "Doc Verifications" at bounding box center [101, 153] width 105 height 19
click at [115, 189] on span "ID Verifications" at bounding box center [95, 192] width 93 height 19
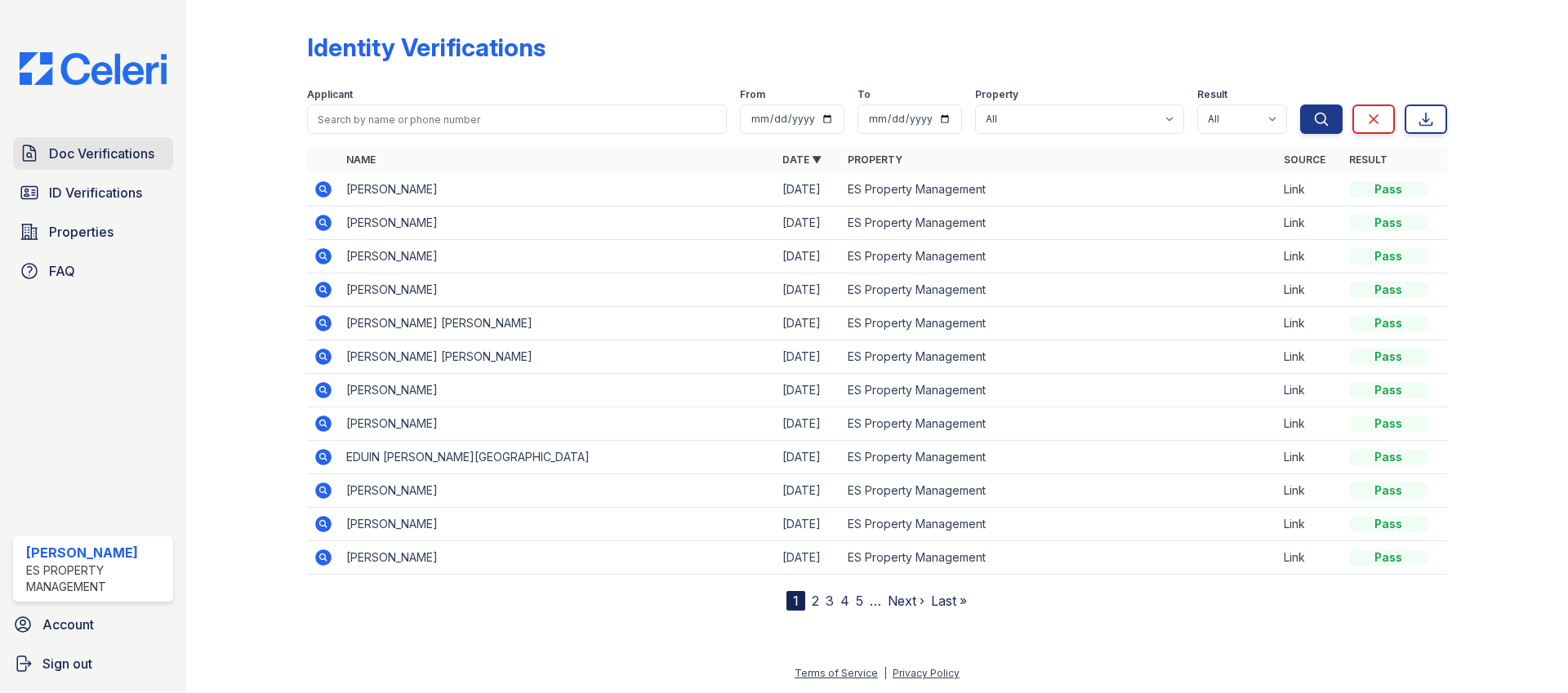
click at [118, 158] on span "Doc Verifications" at bounding box center [101, 153] width 105 height 19
